Goal: Check status: Check status

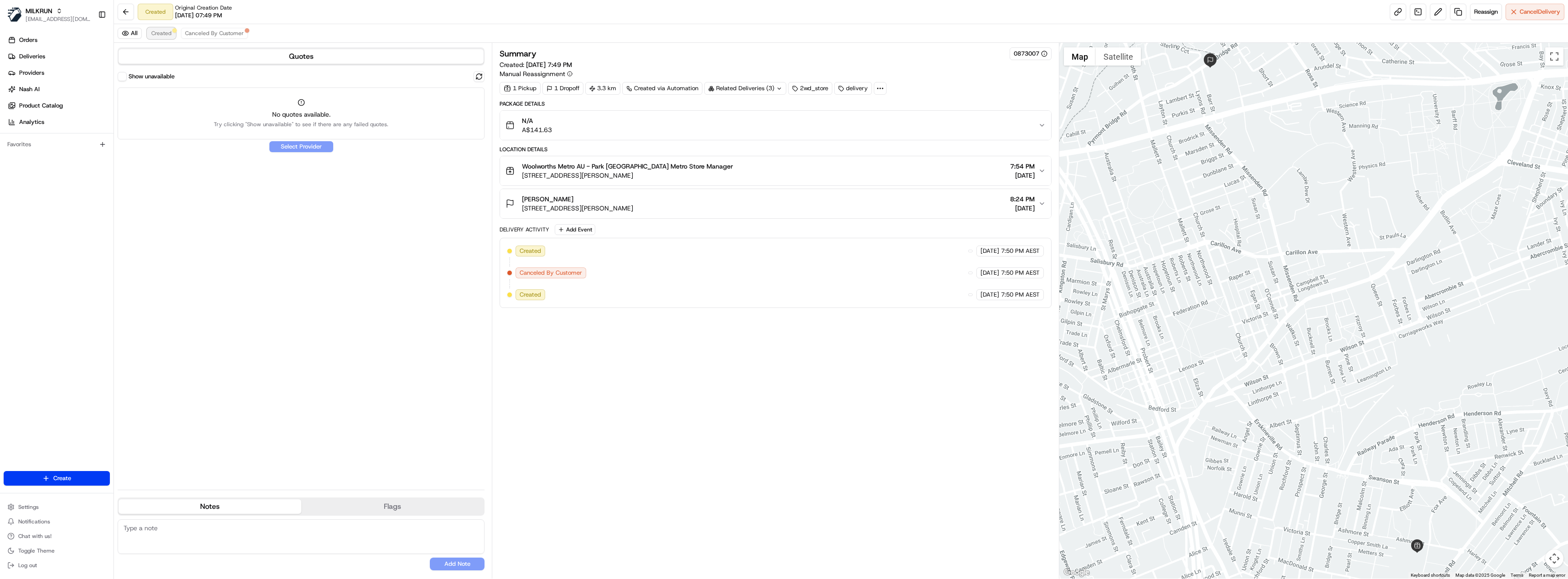
click at [161, 36] on span "Created" at bounding box center [161, 33] width 20 height 7
click at [141, 77] on label "Show unavailable" at bounding box center [152, 76] width 46 height 8
click at [127, 77] on button "Show unavailable" at bounding box center [122, 76] width 9 height 9
click at [166, 34] on span "Created" at bounding box center [161, 33] width 20 height 7
click at [141, 77] on label "Show unavailable" at bounding box center [152, 76] width 46 height 8
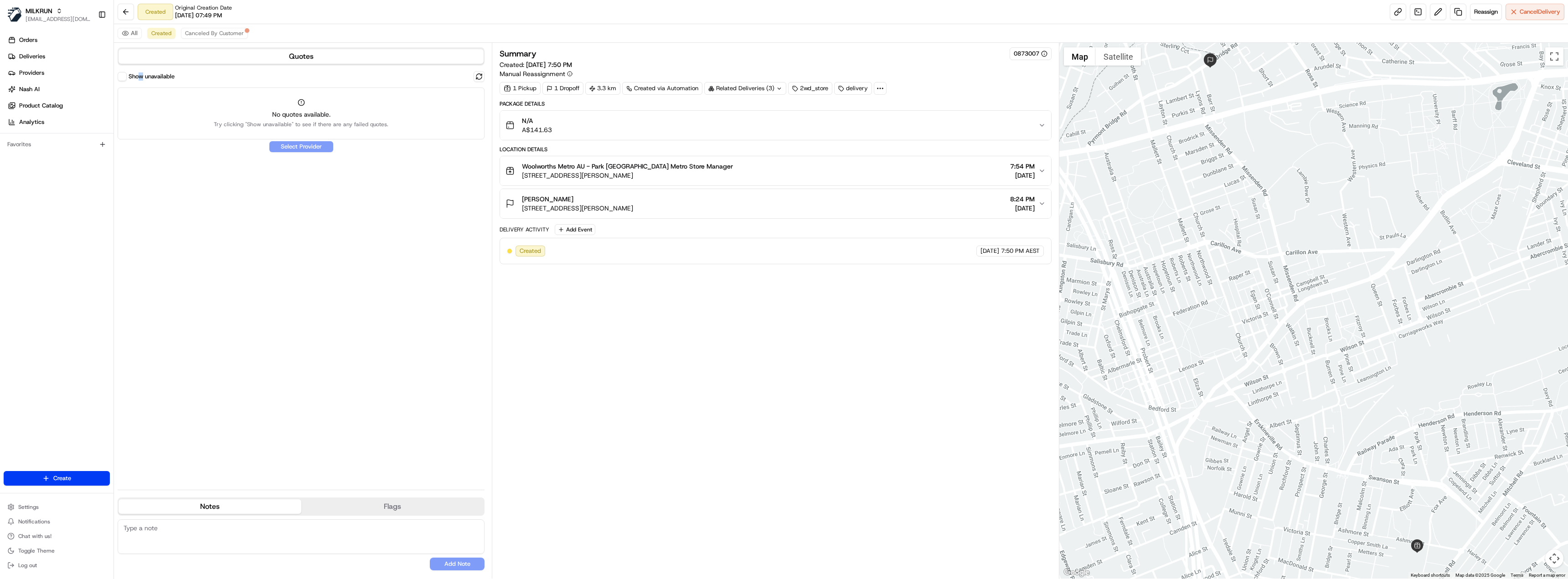
click at [122, 78] on button "Show unavailable" at bounding box center [122, 76] width 9 height 9
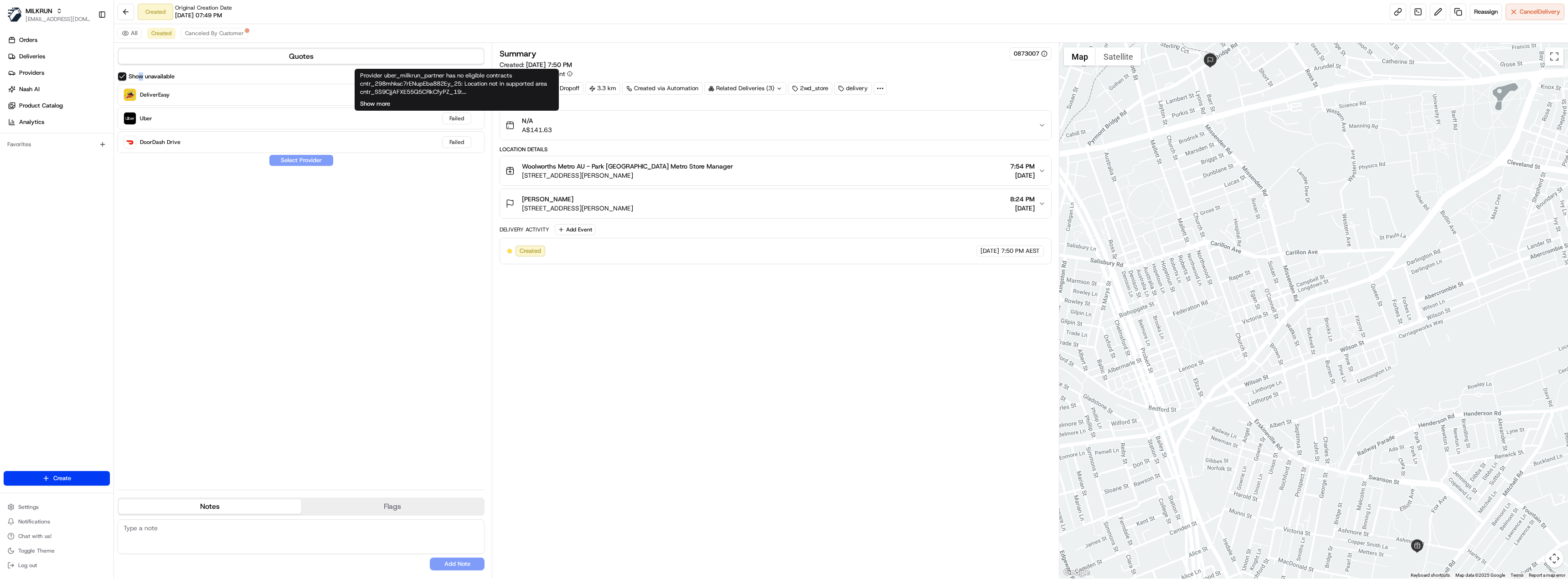
click at [379, 103] on button "Show more" at bounding box center [375, 103] width 30 height 8
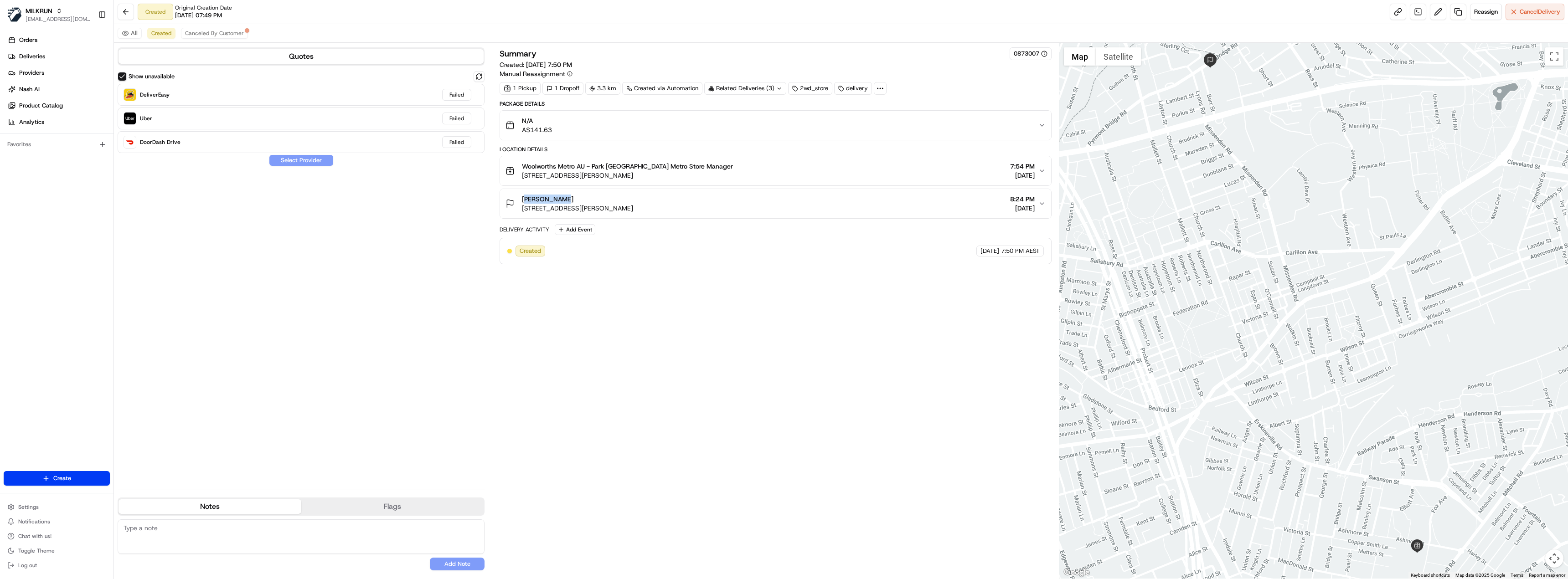
drag, startPoint x: 559, startPoint y: 198, endPoint x: 511, endPoint y: 198, distance: 48.0
click at [511, 198] on div "Sriya Vipin Unit 104a/2 Barr St, Camperdown NSW 2050, Australia" at bounding box center [569, 204] width 128 height 18
copy span "[PERSON_NAME]"
click at [752, 88] on div "Related Deliveries (3)" at bounding box center [745, 88] width 82 height 13
click at [763, 127] on span "job_aBDdNtJYjLyDUX57WqKvht" at bounding box center [769, 124] width 86 height 8
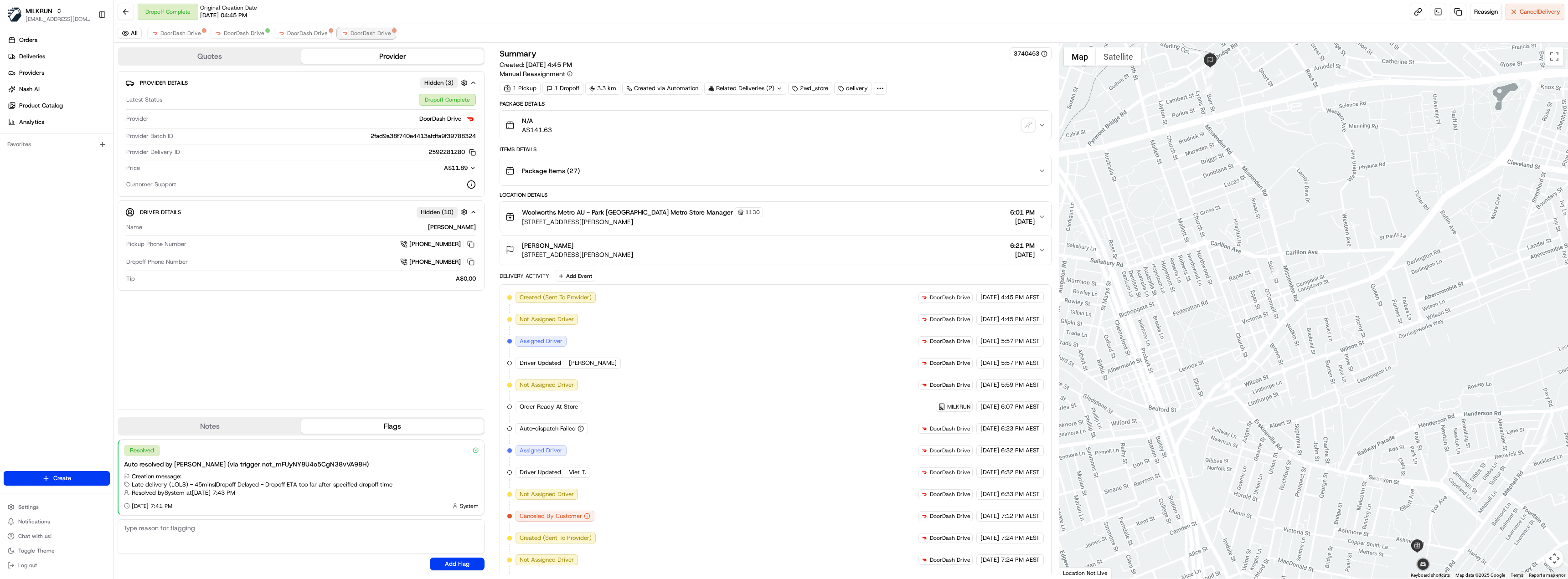
click at [369, 33] on span "DoorDash Drive" at bounding box center [371, 33] width 41 height 7
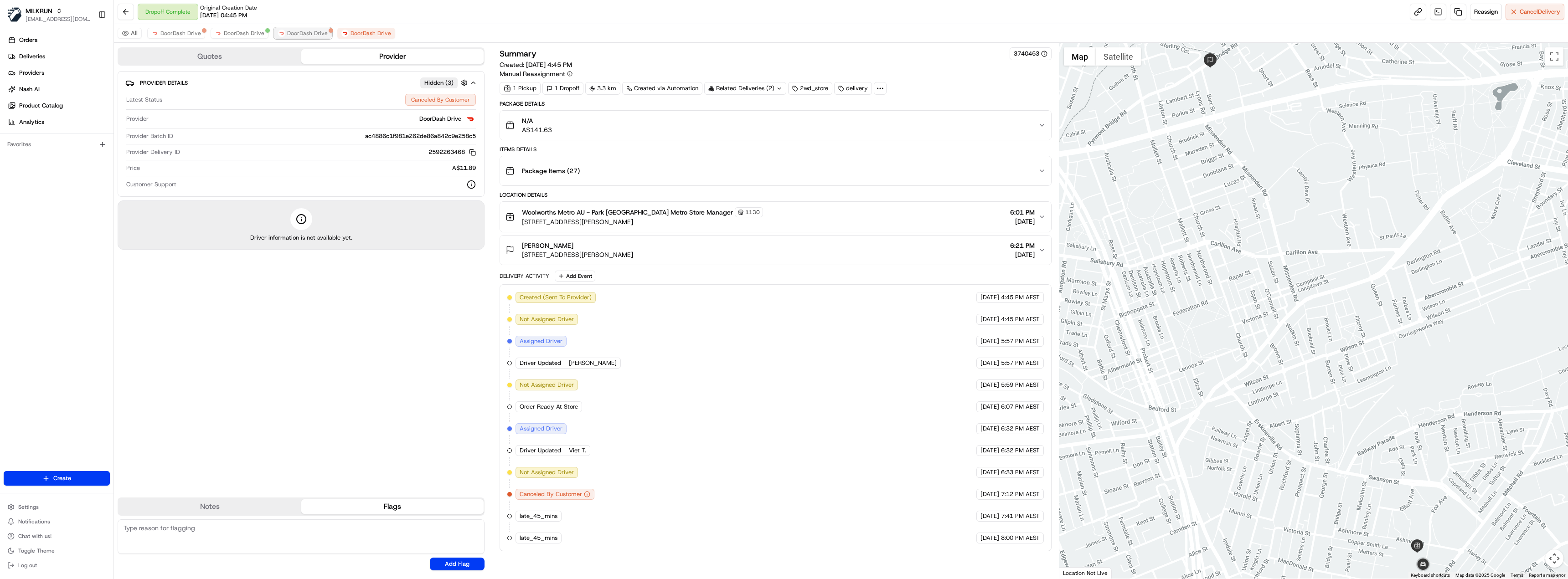
click at [304, 38] on button "DoorDash Drive" at bounding box center [303, 33] width 58 height 11
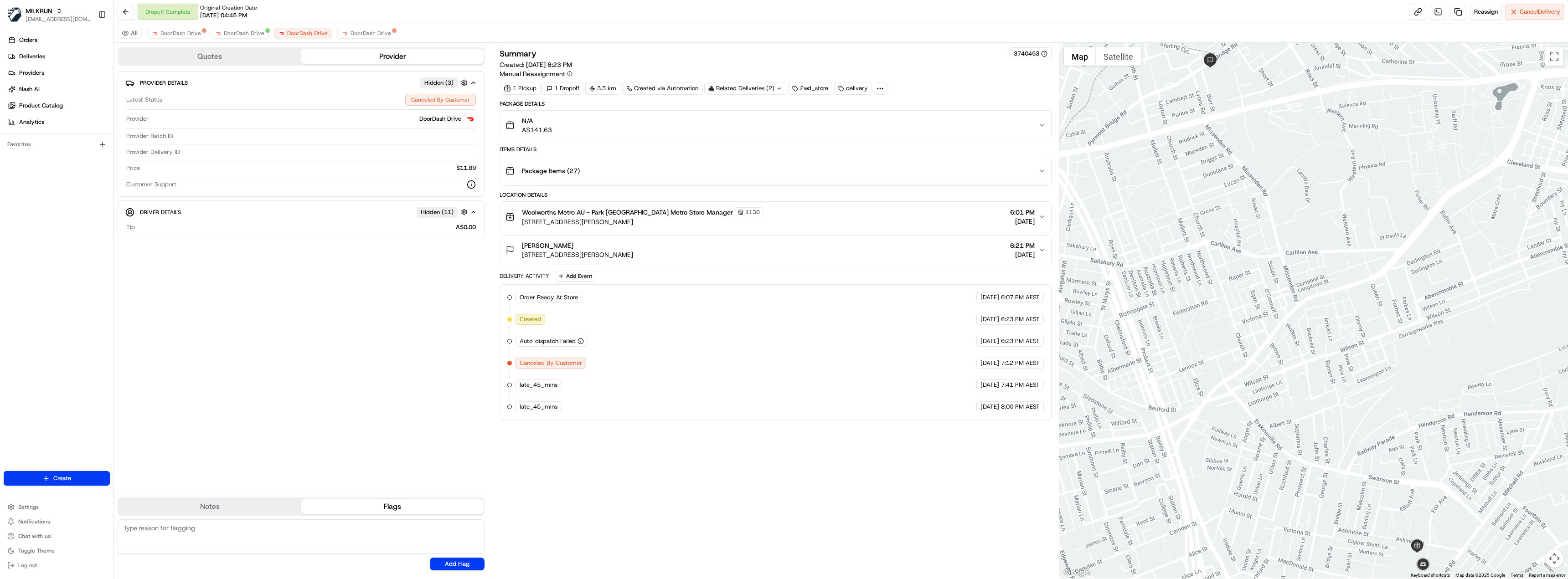
click at [186, 39] on div "All DoorDash Drive DoorDash Drive DoorDash Drive DoorDash Drive" at bounding box center [841, 33] width 1454 height 19
click at [190, 34] on span "DoorDash Drive" at bounding box center [181, 33] width 41 height 7
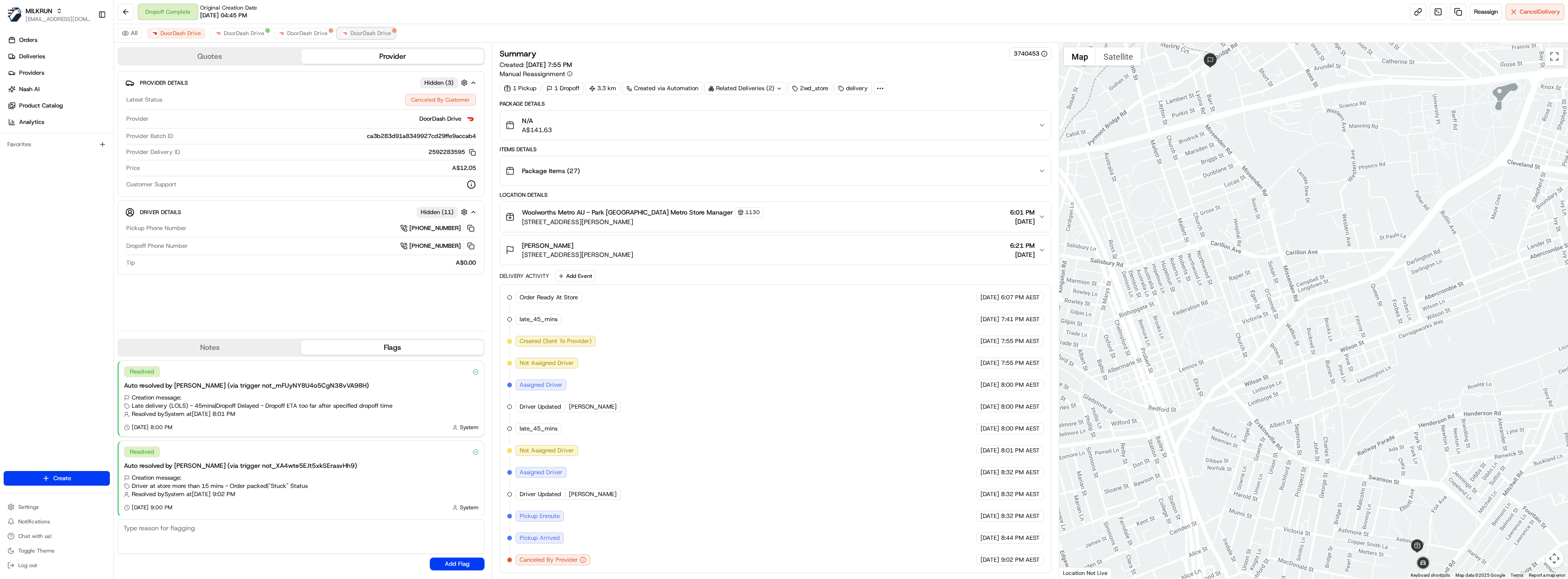
click at [351, 35] on span "DoorDash Drive" at bounding box center [371, 33] width 41 height 7
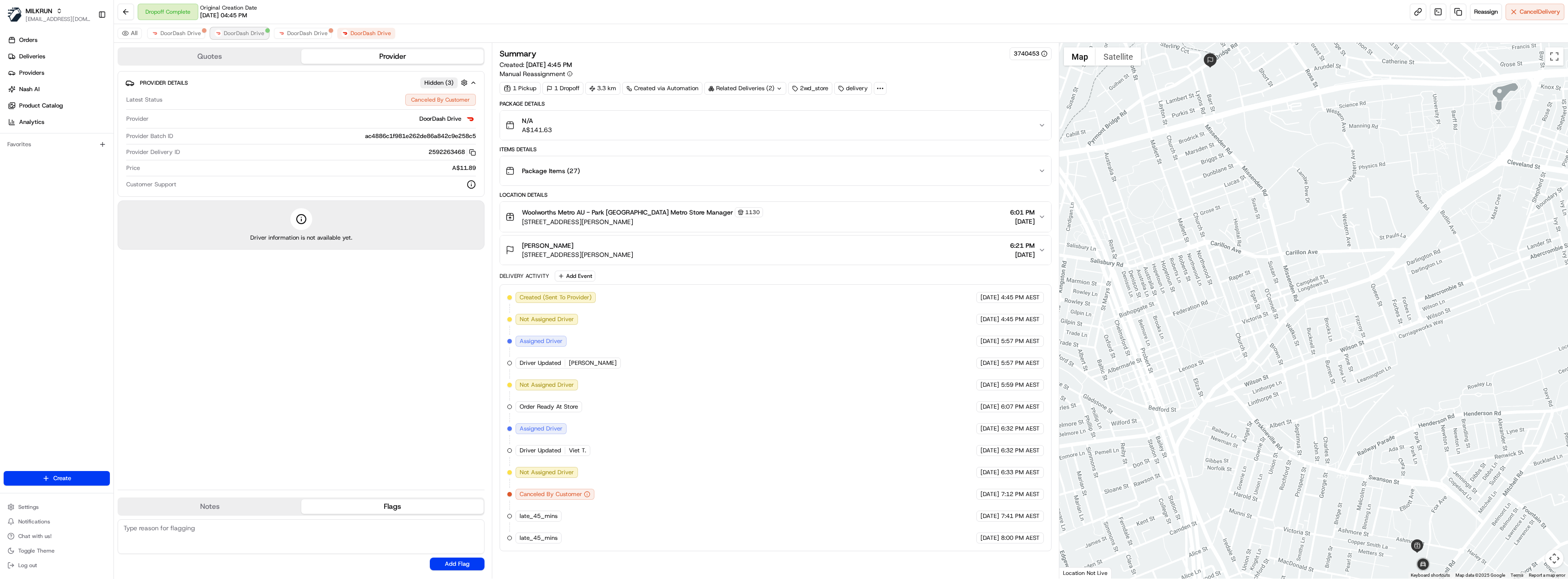
click at [244, 34] on span "DoorDash Drive" at bounding box center [244, 33] width 41 height 7
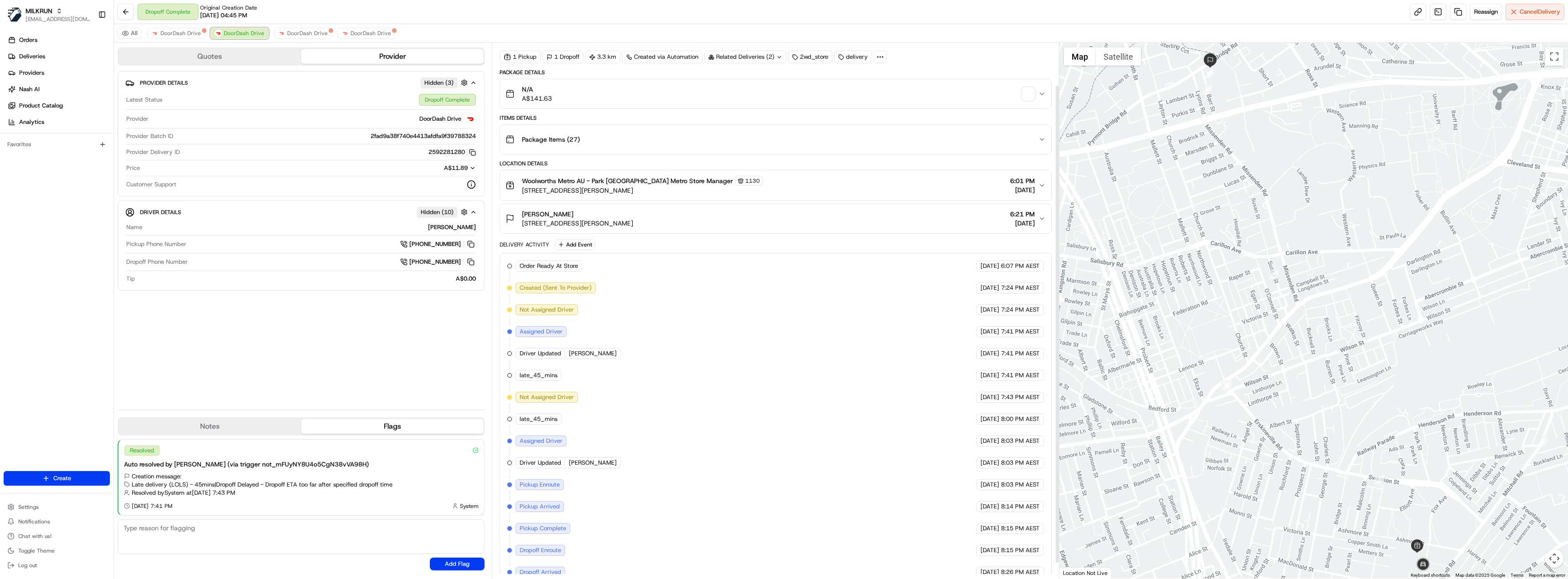
scroll to position [64, 0]
